Goal: Task Accomplishment & Management: Use online tool/utility

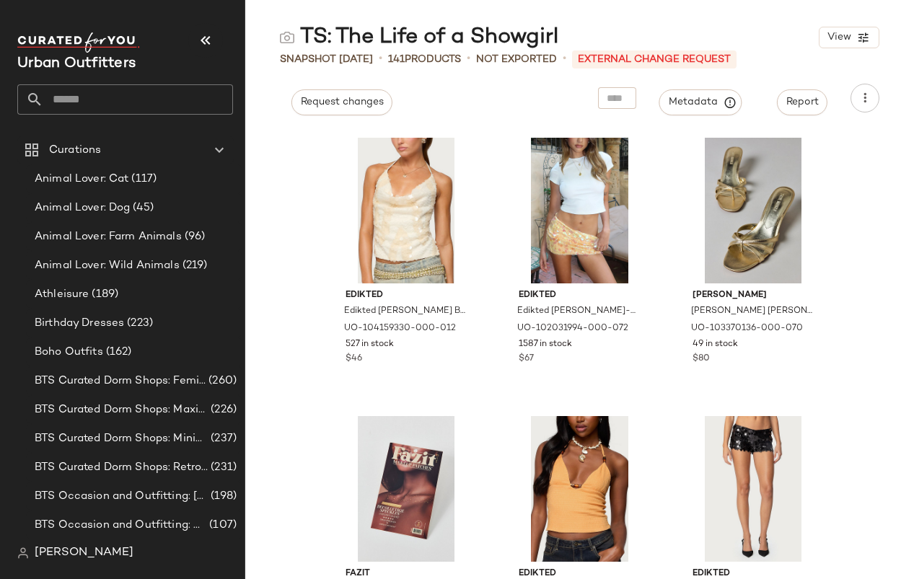
scroll to position [259, 0]
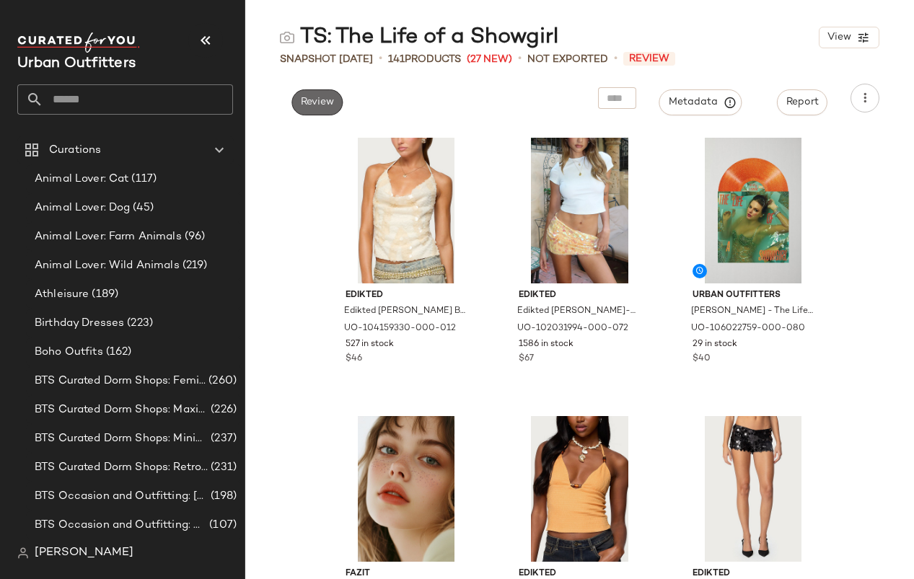
click at [330, 101] on span "Review" at bounding box center [317, 103] width 34 height 12
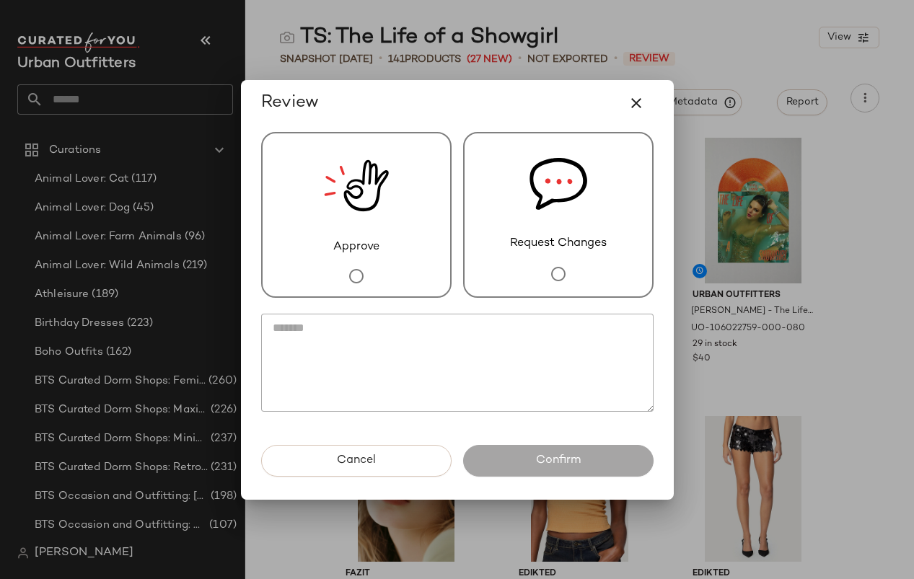
click at [390, 188] on div "Approve" at bounding box center [356, 215] width 190 height 166
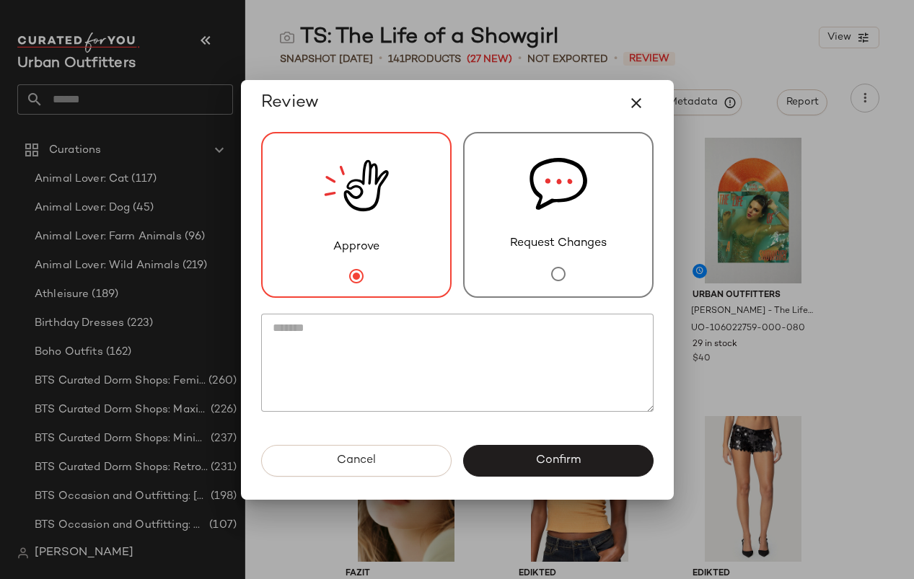
click at [449, 245] on div "Approve" at bounding box center [356, 215] width 190 height 166
click at [364, 250] on span "Approve" at bounding box center [356, 247] width 46 height 17
click at [390, 456] on button "Cancel" at bounding box center [356, 461] width 190 height 32
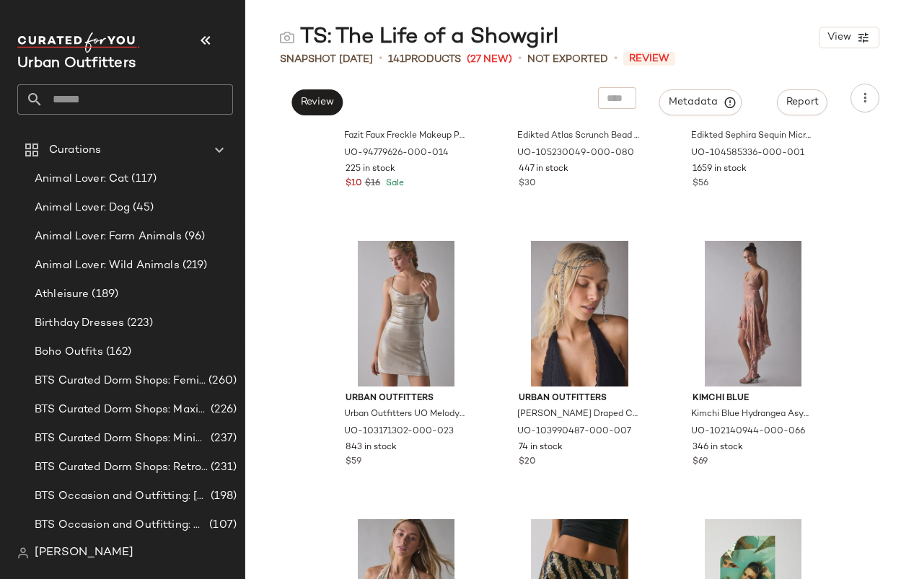
scroll to position [460, 0]
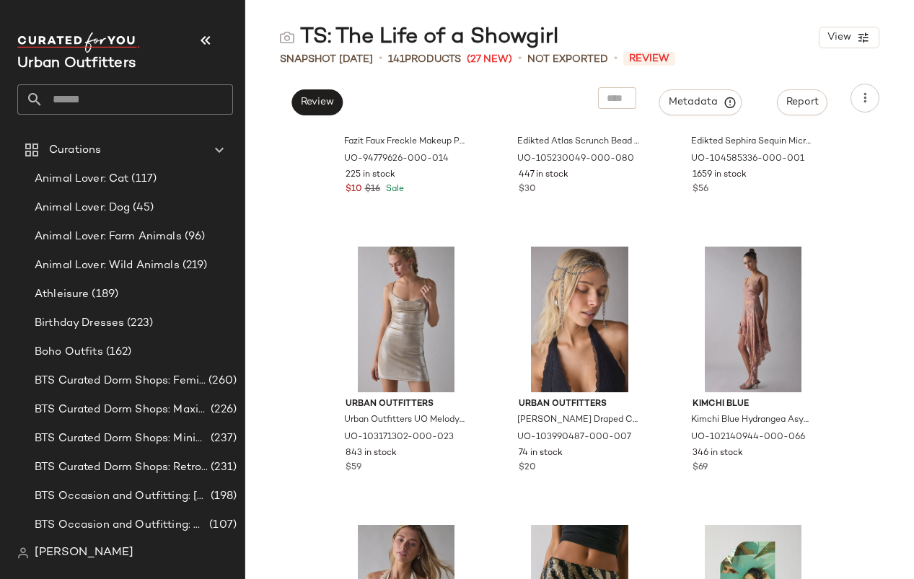
click at [889, 263] on div "Fazit Fazit Faux Freckle Makeup Patch Set in Natural at Urban Outfitters UO-947…" at bounding box center [579, 354] width 669 height 449
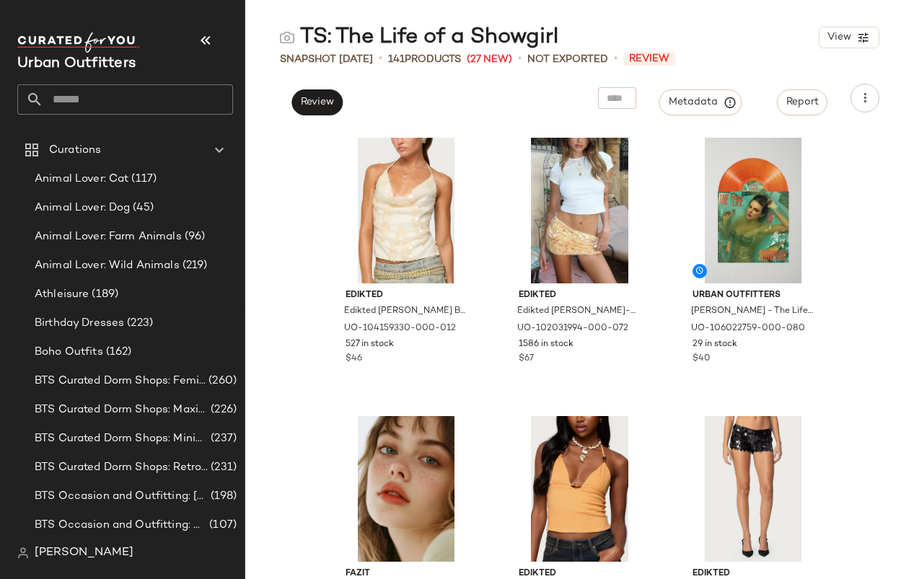
scroll to position [0, 0]
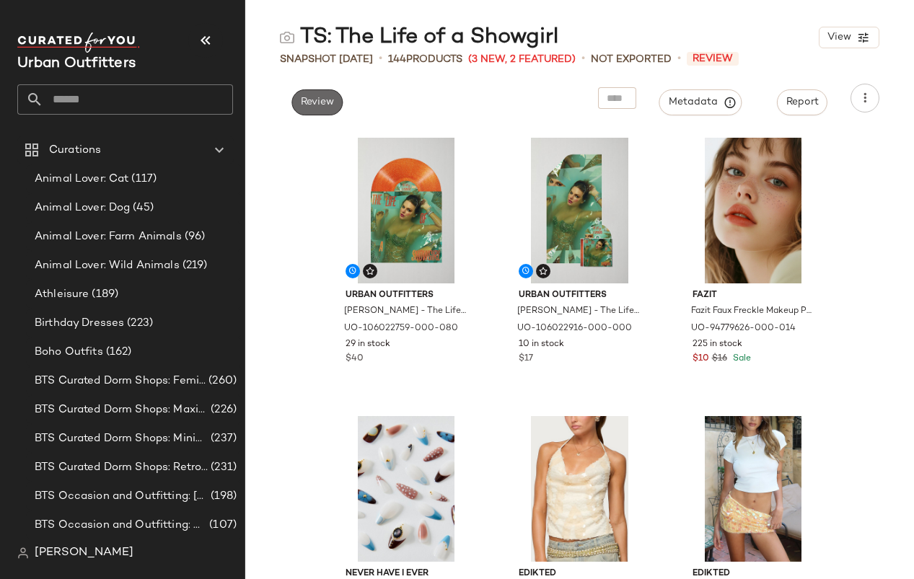
click at [309, 107] on span "Review" at bounding box center [317, 103] width 34 height 12
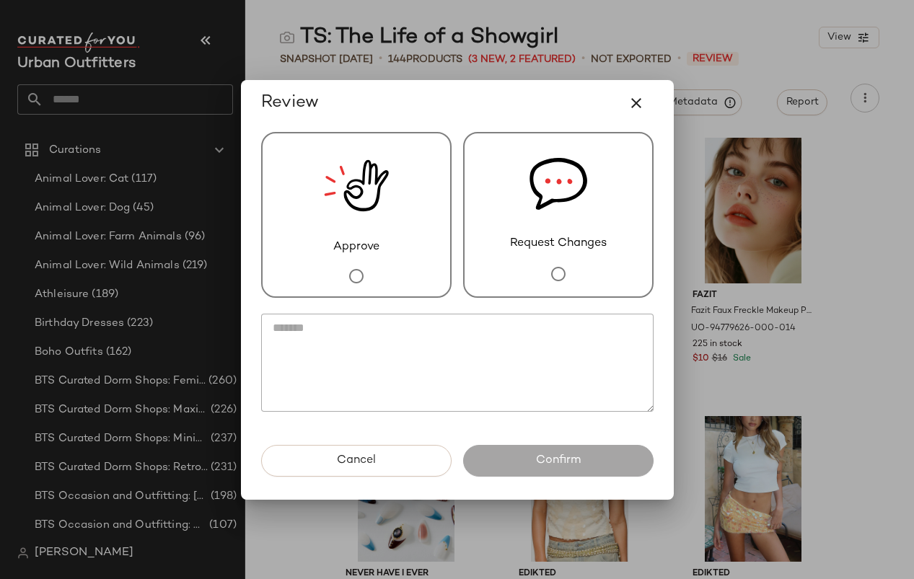
click at [354, 201] on img at bounding box center [356, 185] width 65 height 105
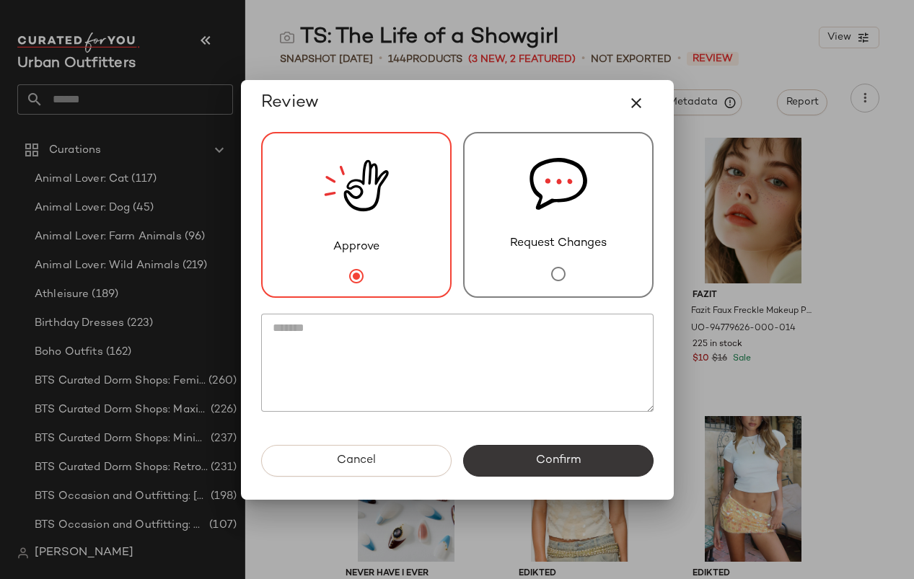
click at [524, 456] on button "Confirm" at bounding box center [558, 461] width 190 height 32
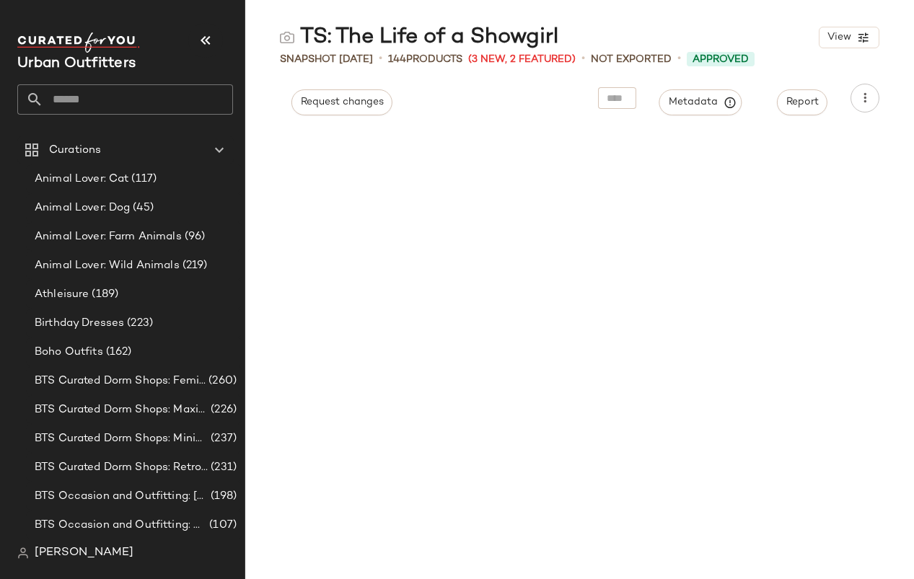
click at [665, 2] on main "TS: The Life of a Showgirl View Snapshot Sep 24th • 144 Products (3 New, 2 Feat…" at bounding box center [457, 289] width 914 height 579
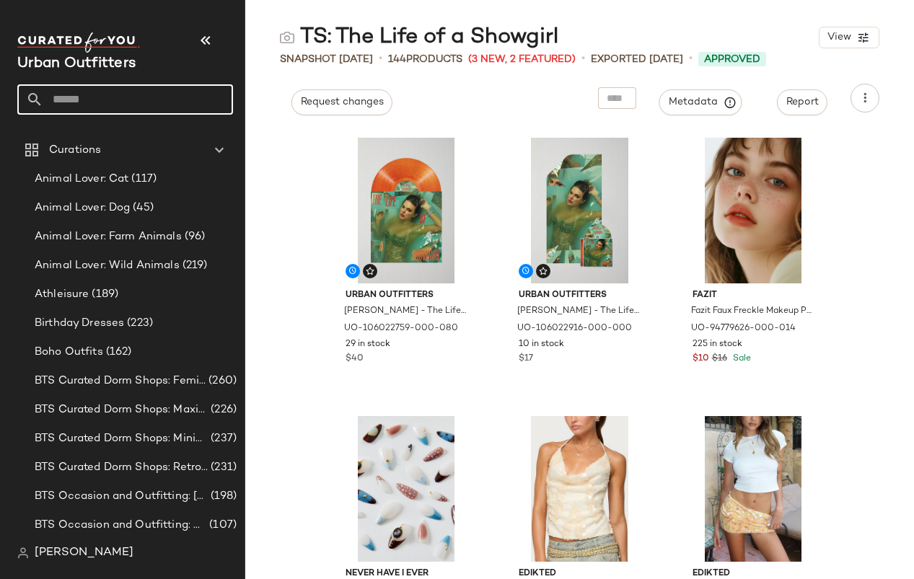
click at [140, 93] on input "text" at bounding box center [138, 99] width 190 height 30
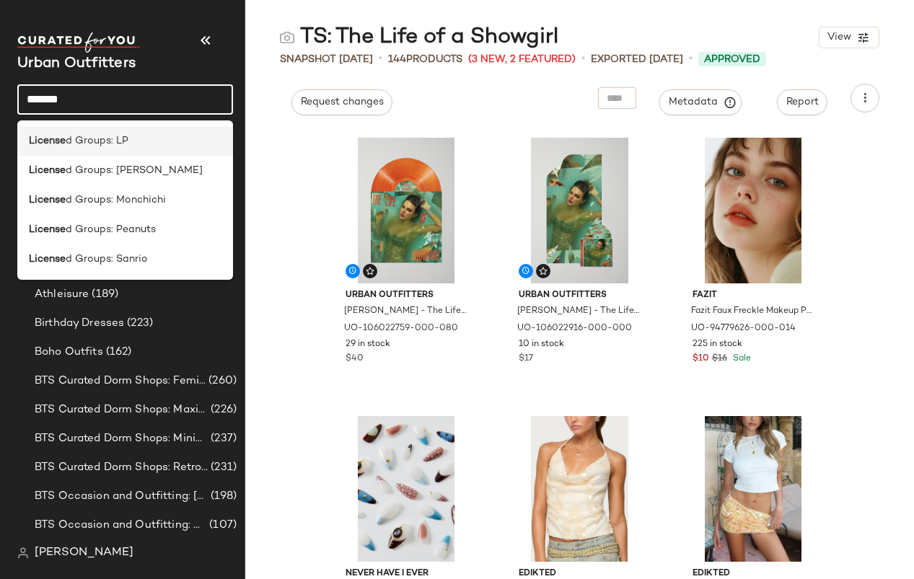
type input "*******"
click at [129, 143] on div "License d Groups: LP" at bounding box center [125, 140] width 193 height 15
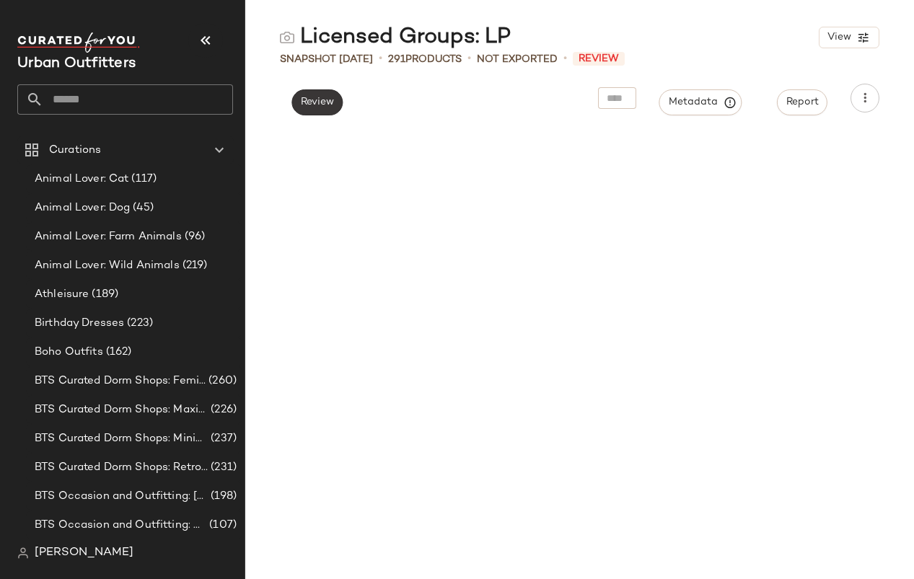
click at [334, 100] on span "Review" at bounding box center [317, 103] width 34 height 12
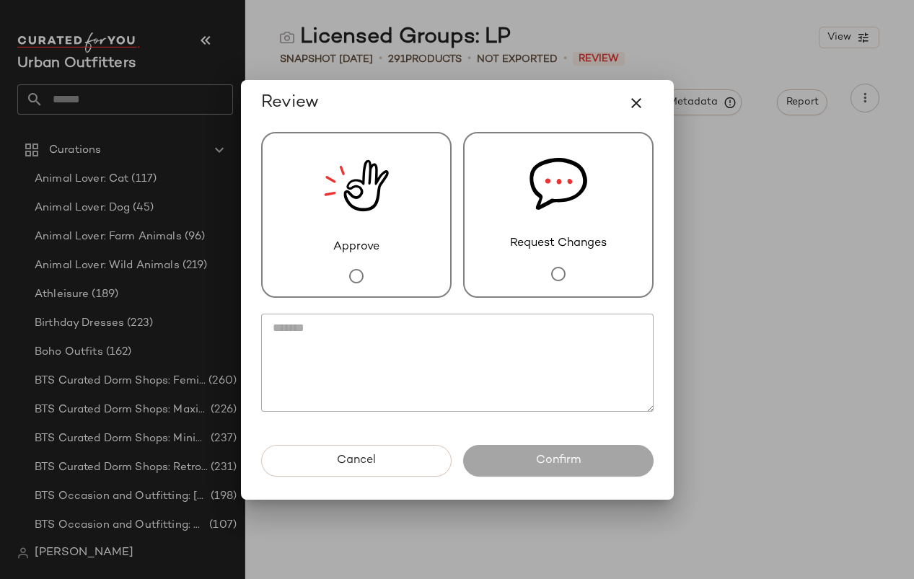
click at [401, 203] on div "Approve" at bounding box center [356, 215] width 190 height 166
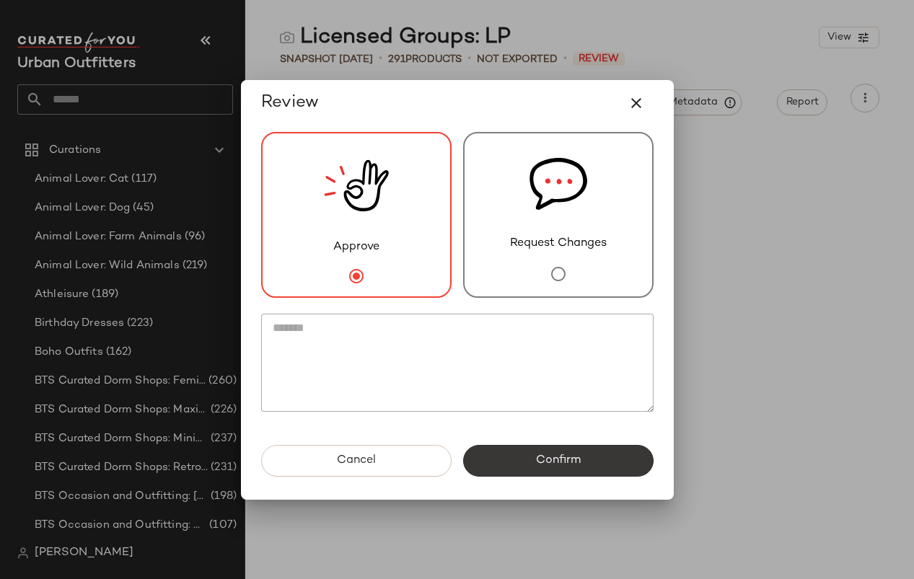
click at [581, 452] on button "Confirm" at bounding box center [558, 461] width 190 height 32
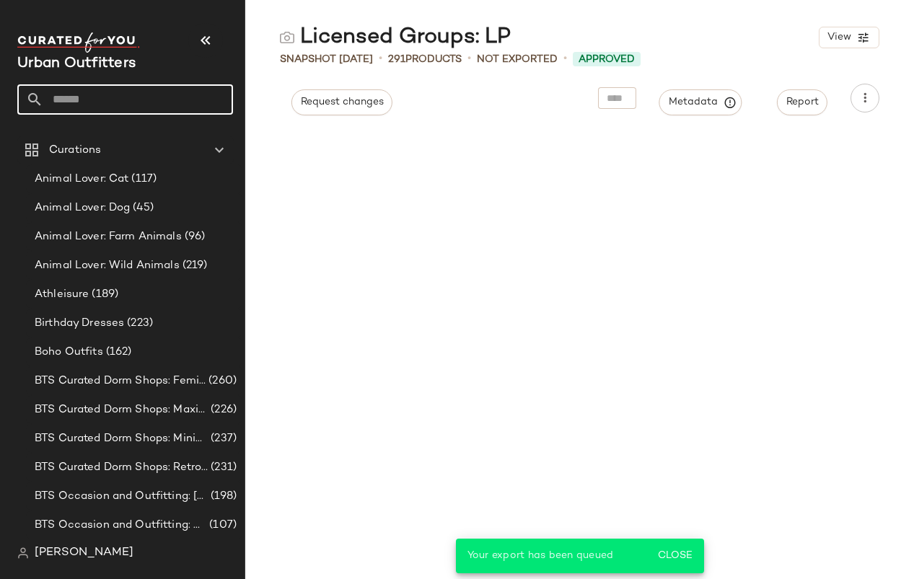
click at [132, 95] on input "text" at bounding box center [138, 99] width 190 height 30
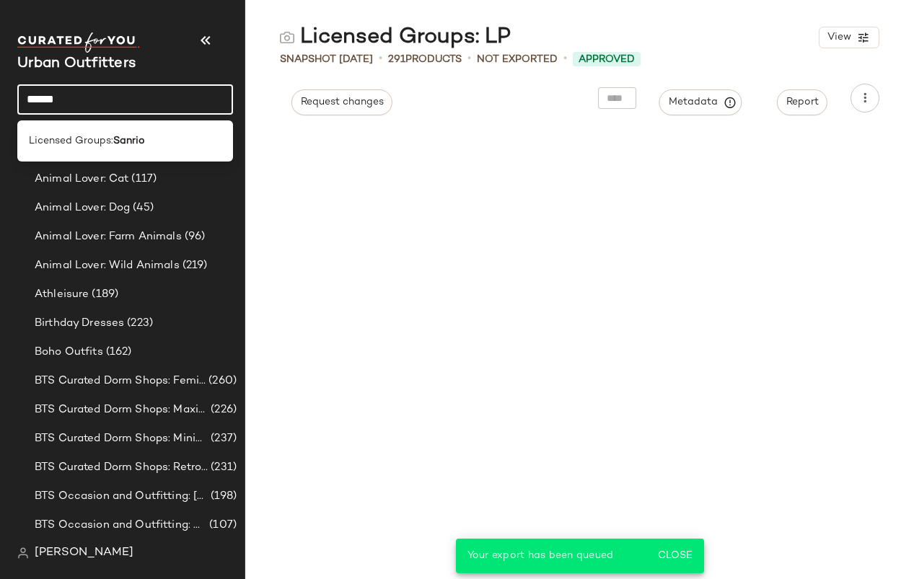
type input "******"
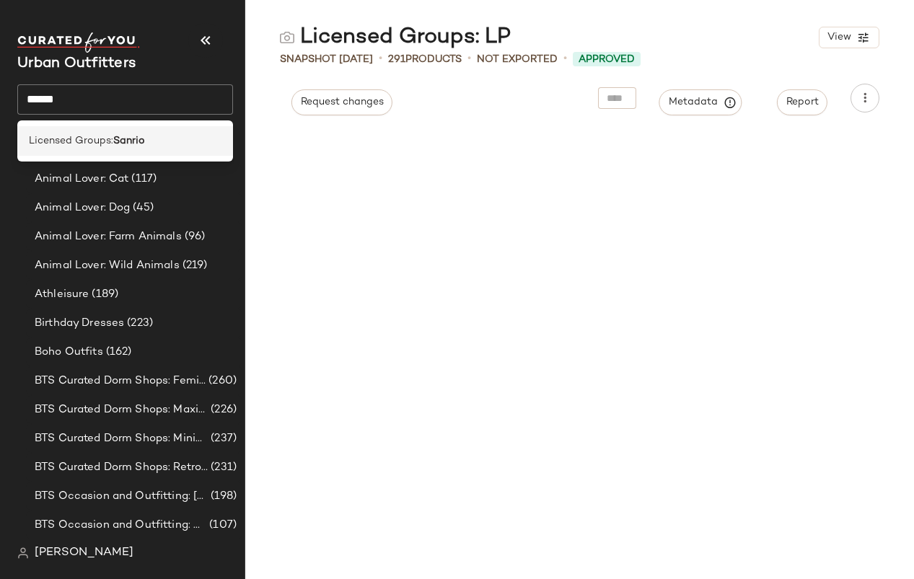
drag, startPoint x: 132, startPoint y: 95, endPoint x: 127, endPoint y: 152, distance: 57.2
click at [127, 152] on div "Licensed Groups: Sanrio" at bounding box center [125, 141] width 216 height 30
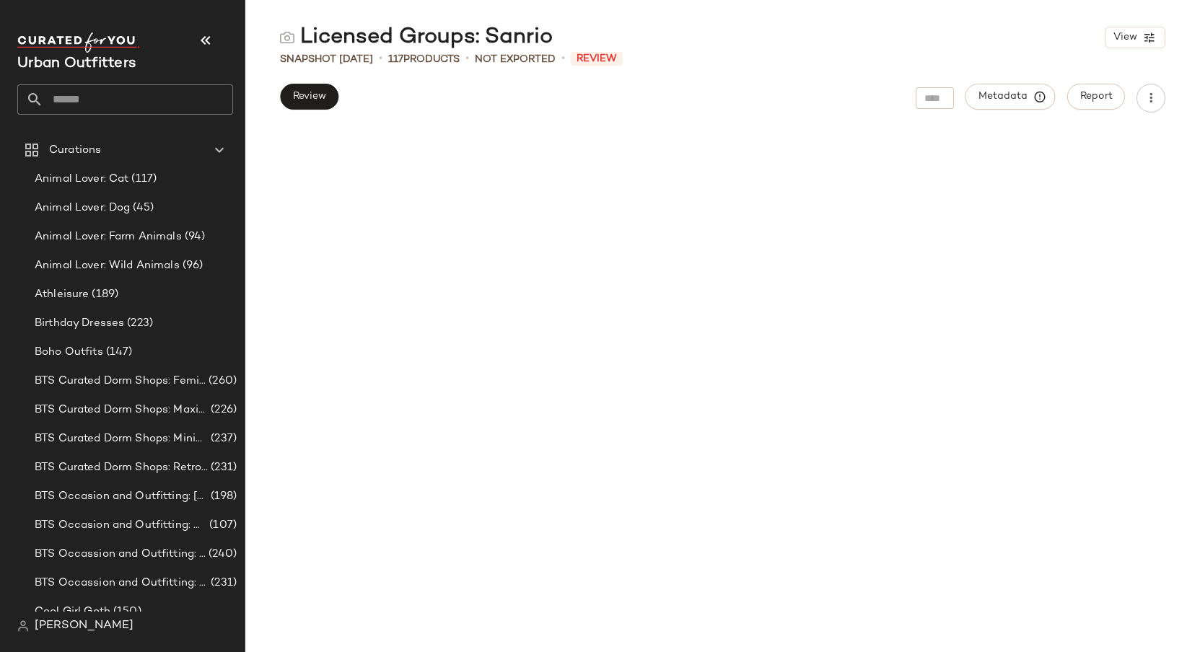
scroll to position [3564, 0]
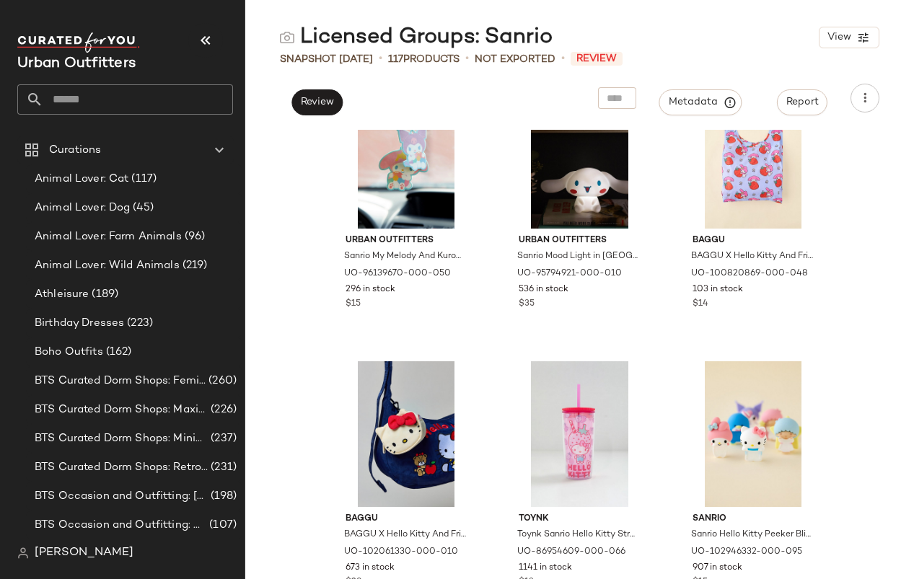
scroll to position [350, 0]
